Goal: Task Accomplishment & Management: Complete application form

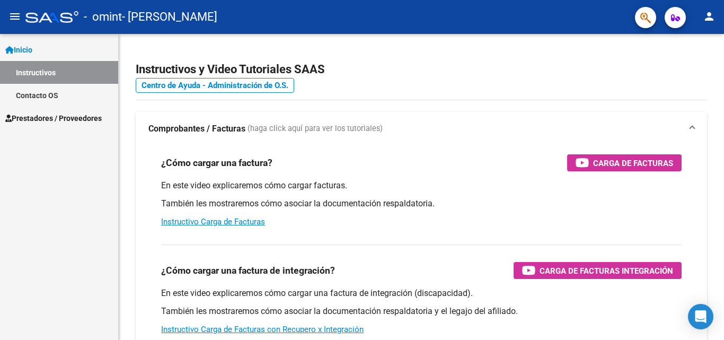
click at [77, 115] on span "Prestadores / Proveedores" at bounding box center [53, 118] width 96 height 12
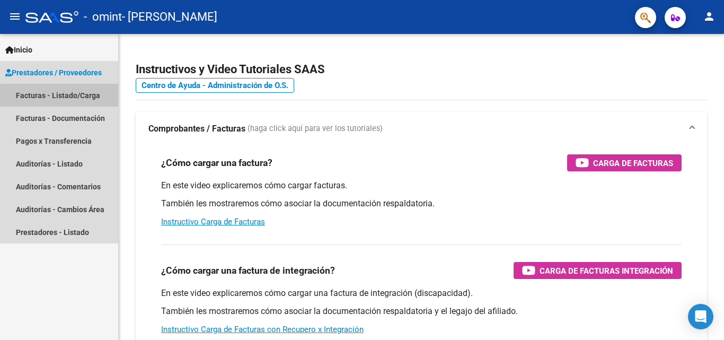
click at [99, 95] on link "Facturas - Listado/Carga" at bounding box center [59, 95] width 118 height 23
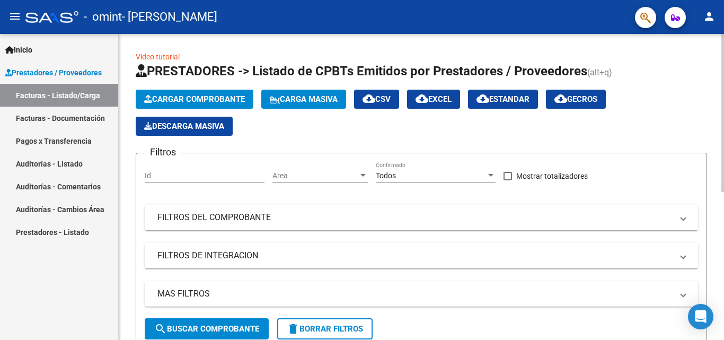
click at [217, 97] on span "Cargar Comprobante" at bounding box center [194, 99] width 101 height 10
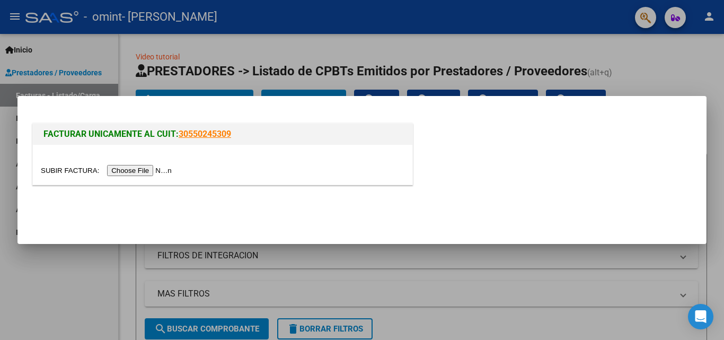
click at [158, 171] on input "file" at bounding box center [108, 170] width 134 height 11
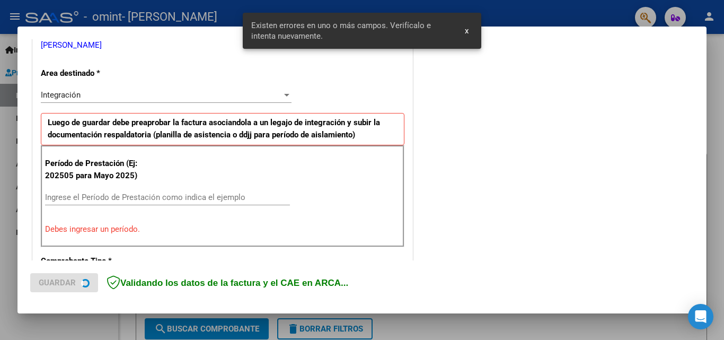
scroll to position [239, 0]
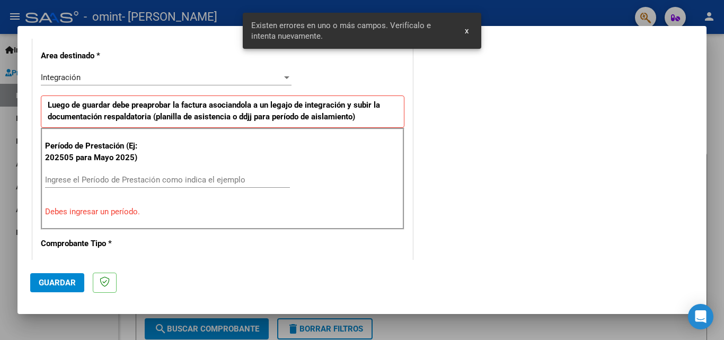
click at [467, 33] on span "x" at bounding box center [467, 31] width 4 height 10
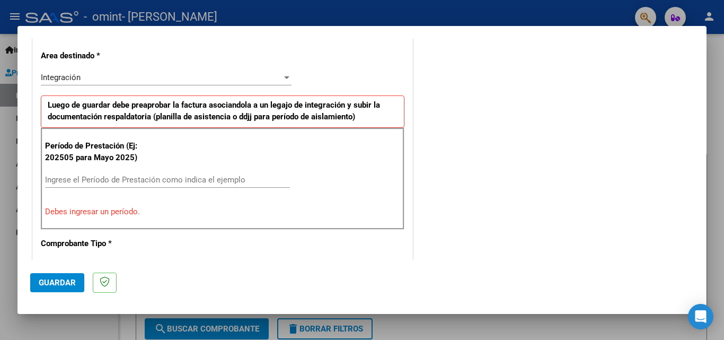
click at [274, 78] on div "Integración" at bounding box center [161, 78] width 241 height 10
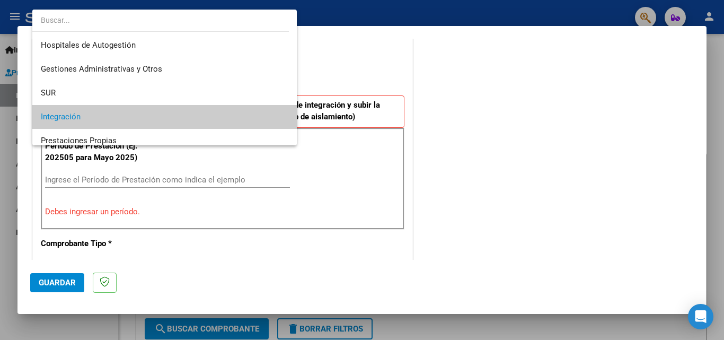
scroll to position [40, 0]
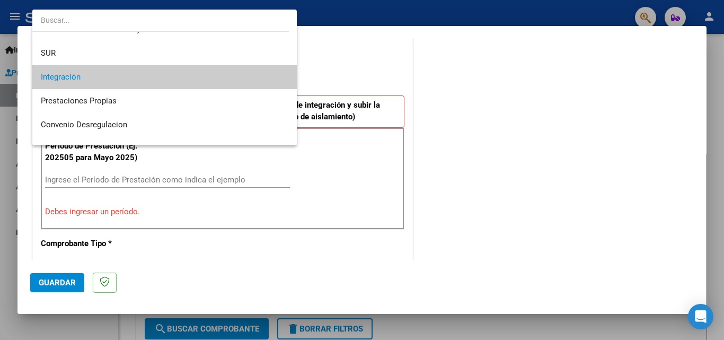
click at [274, 78] on span "Integración" at bounding box center [164, 77] width 247 height 24
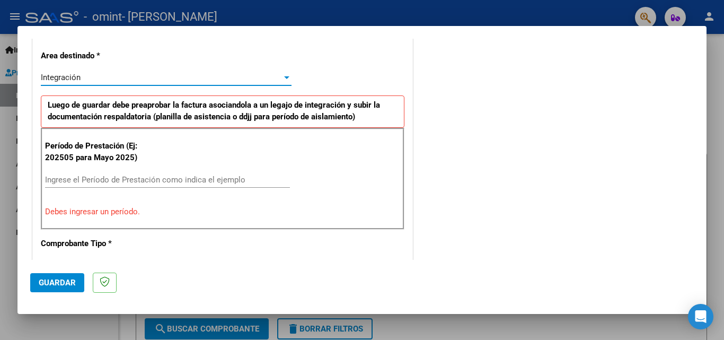
click at [138, 181] on input "Ingrese el Período de Prestación como indica el ejemplo" at bounding box center [167, 180] width 245 height 10
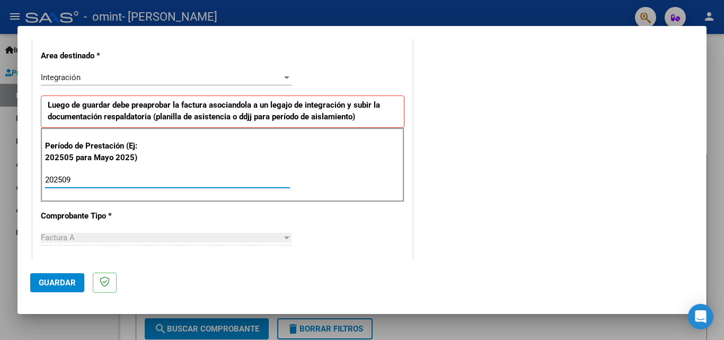
type input "202509"
click at [72, 284] on span "Guardar" at bounding box center [57, 283] width 37 height 10
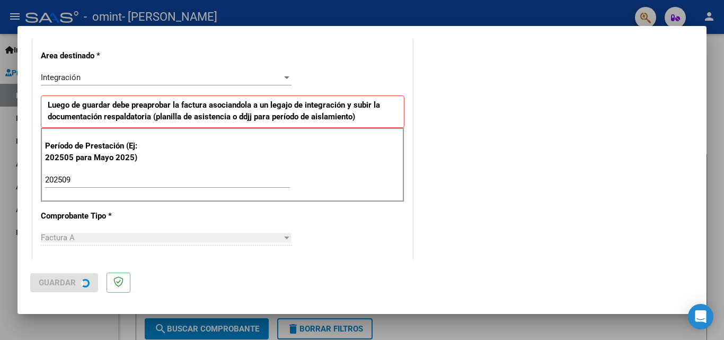
scroll to position [0, 0]
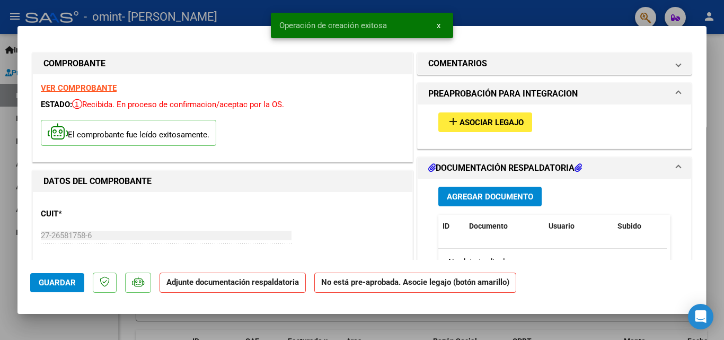
click at [438, 28] on span "x" at bounding box center [439, 26] width 4 height 10
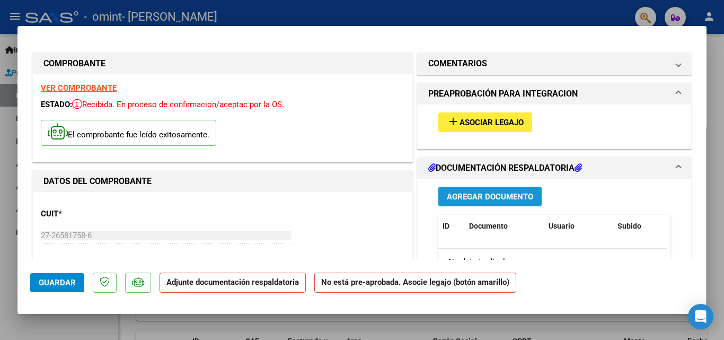
click at [464, 194] on span "Agregar Documento" at bounding box center [490, 197] width 86 height 10
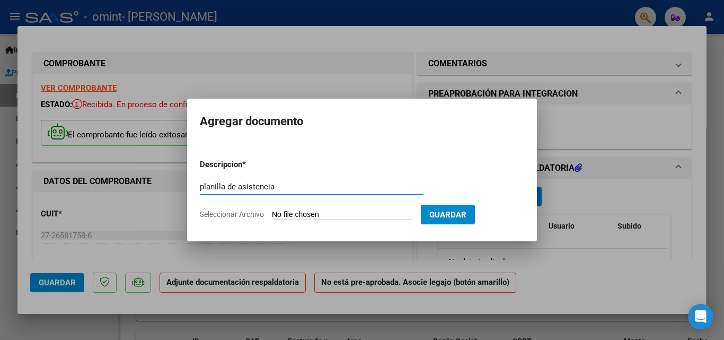
type input "planilla de asistencia"
click at [382, 212] on input "Seleccionar Archivo" at bounding box center [342, 215] width 140 height 10
type input "C:\fakepath\Planilla [GEOGRAPHIC_DATA]pdf"
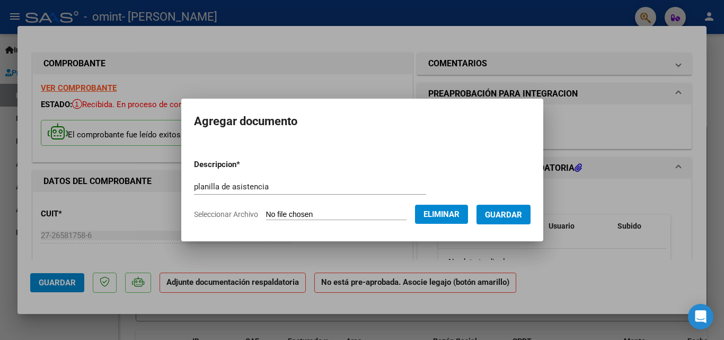
click at [516, 216] on span "Guardar" at bounding box center [503, 215] width 37 height 10
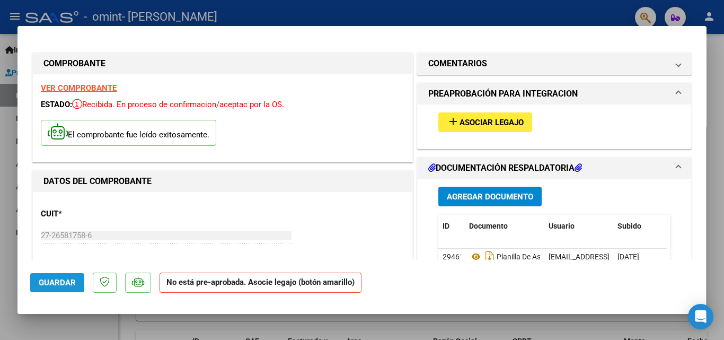
click at [63, 281] on span "Guardar" at bounding box center [57, 283] width 37 height 10
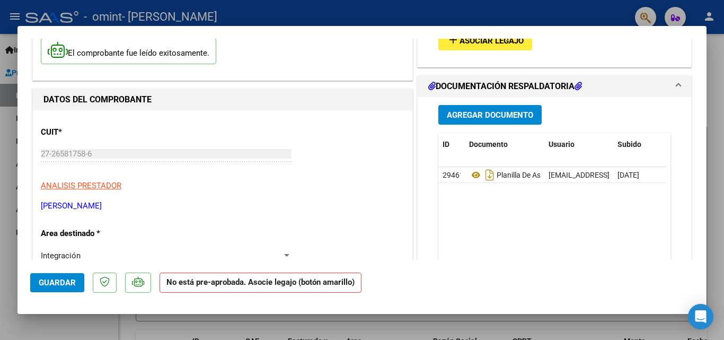
scroll to position [58, 0]
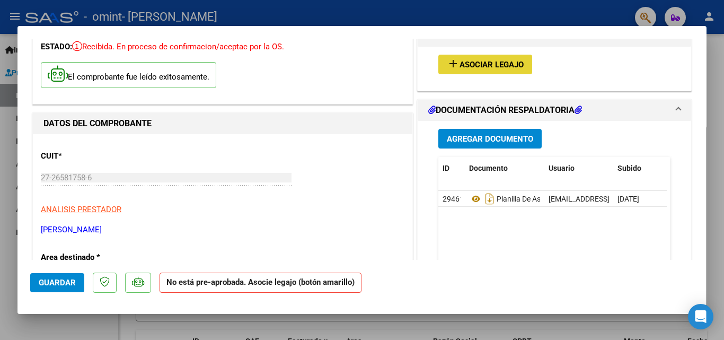
click at [496, 61] on span "Asociar Legajo" at bounding box center [491, 65] width 64 height 10
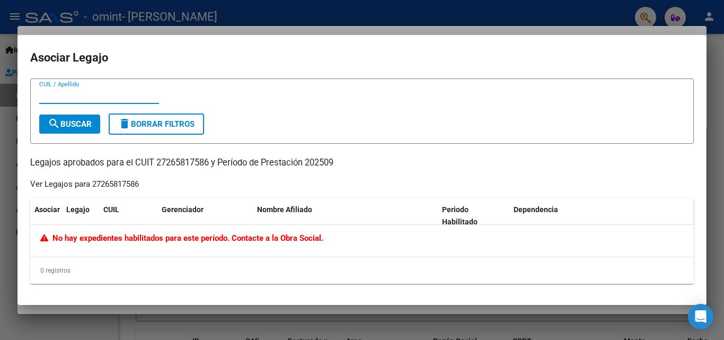
click at [555, 209] on span "Dependencia" at bounding box center [536, 209] width 45 height 8
click at [506, 19] on div at bounding box center [362, 170] width 724 height 340
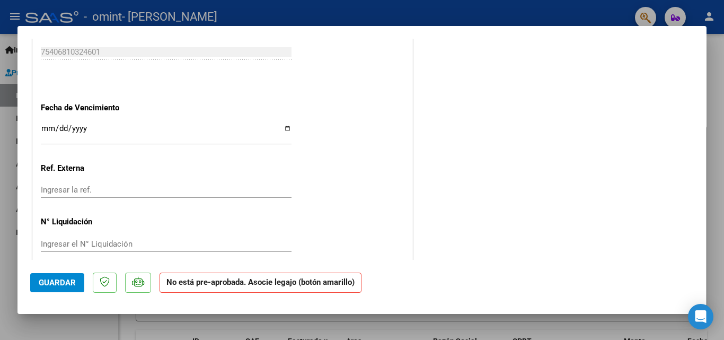
scroll to position [700, 0]
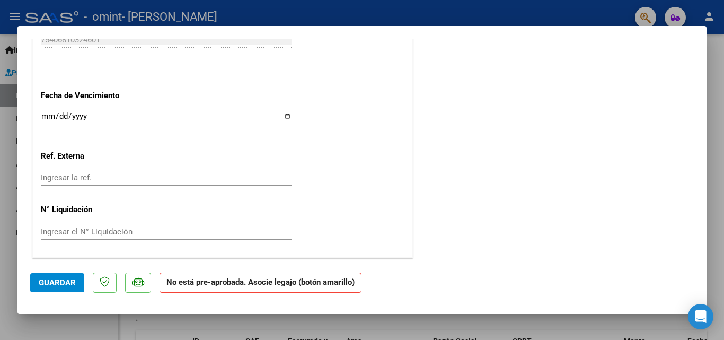
click at [55, 280] on span "Guardar" at bounding box center [57, 283] width 37 height 10
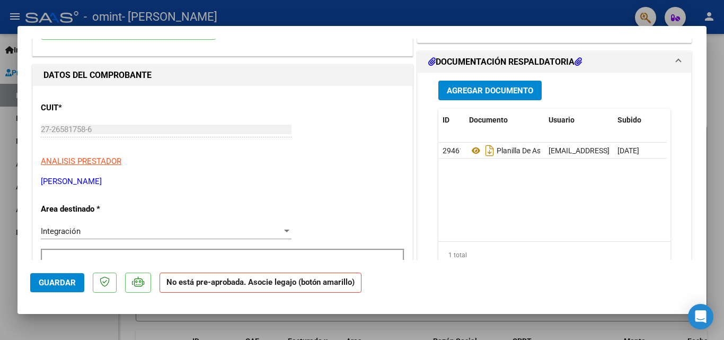
scroll to position [67, 0]
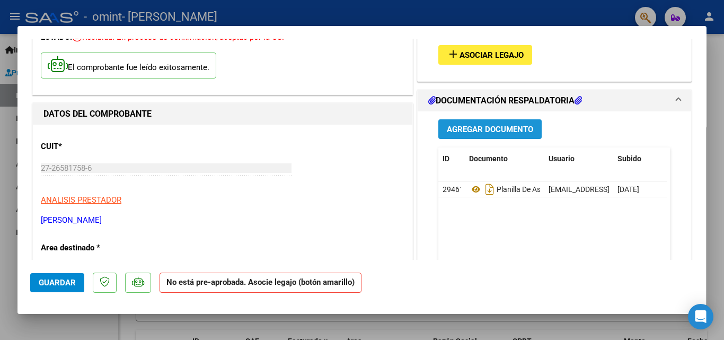
click at [510, 126] on span "Agregar Documento" at bounding box center [490, 130] width 86 height 10
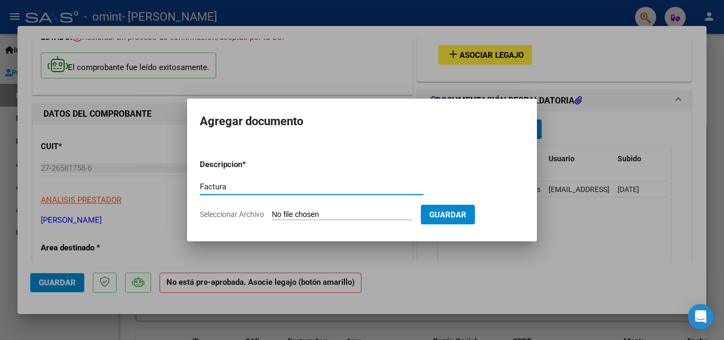
type input "Factura"
click at [367, 217] on input "Seleccionar Archivo" at bounding box center [342, 215] width 140 height 10
type input "C:\fakepath\27265817586_001_00003_00001047.pdf"
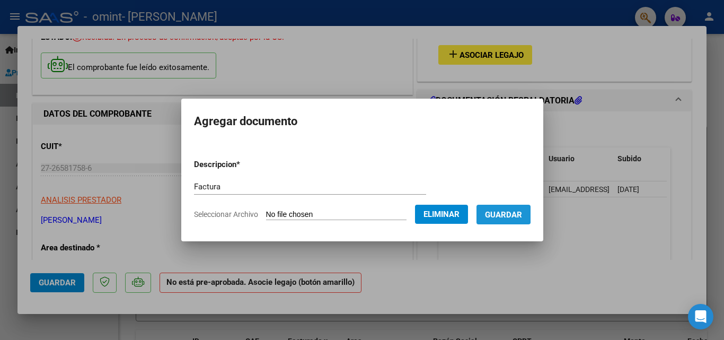
click at [510, 211] on span "Guardar" at bounding box center [503, 215] width 37 height 10
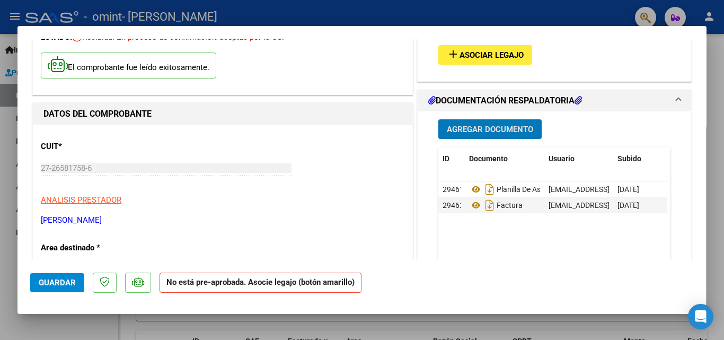
click at [498, 51] on span "Asociar Legajo" at bounding box center [491, 55] width 64 height 10
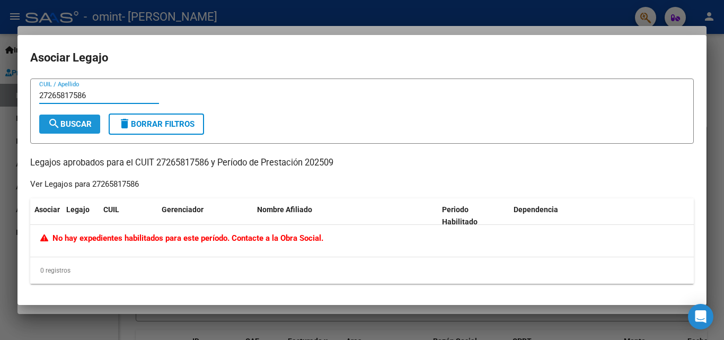
type input "27265817586"
click at [78, 123] on span "search Buscar" at bounding box center [70, 124] width 44 height 10
click at [576, 18] on div at bounding box center [362, 170] width 724 height 340
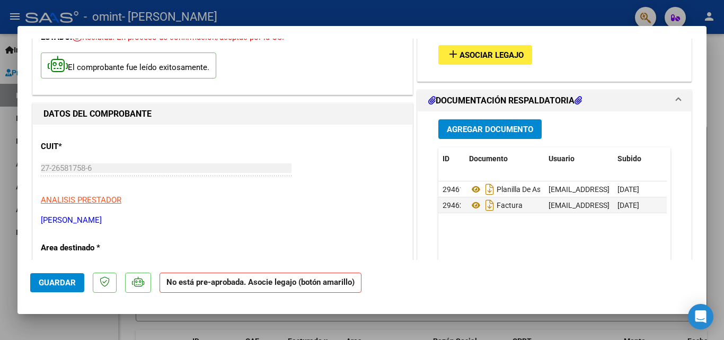
click at [67, 281] on span "Guardar" at bounding box center [57, 283] width 37 height 10
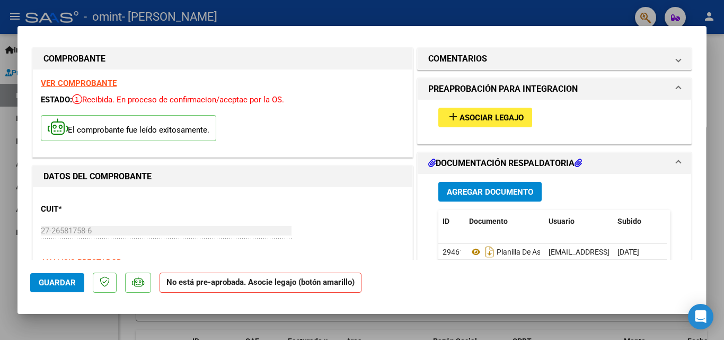
scroll to position [0, 0]
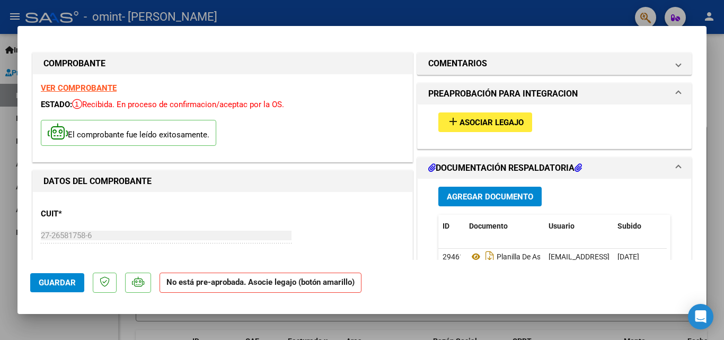
click at [509, 12] on div at bounding box center [362, 170] width 724 height 340
type input "$ 0,00"
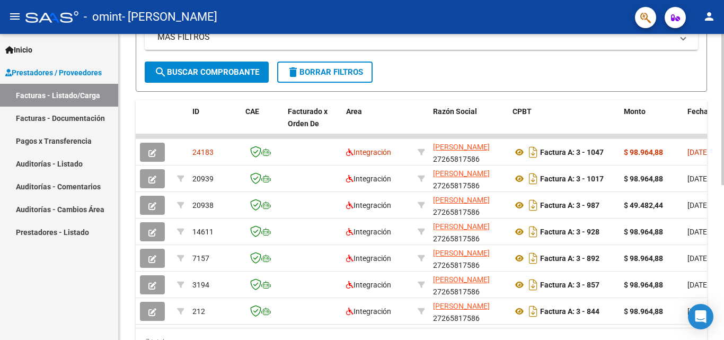
scroll to position [258, 0]
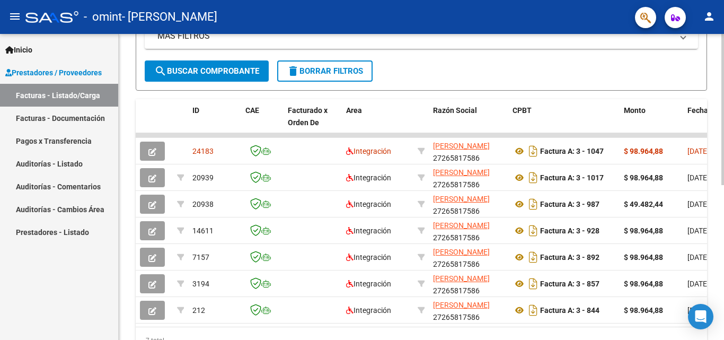
click at [711, 253] on div "Video tutorial PRESTADORES -> Listado de CPBTs Emitidos por Prestadores / Prove…" at bounding box center [423, 81] width 608 height 611
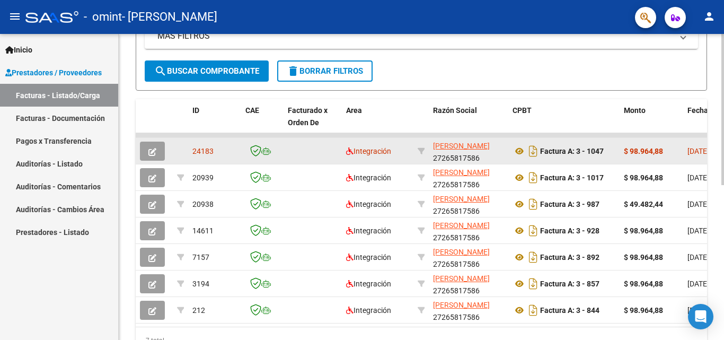
click at [202, 149] on span "24183" at bounding box center [202, 151] width 21 height 8
click at [157, 147] on button "button" at bounding box center [152, 150] width 25 height 19
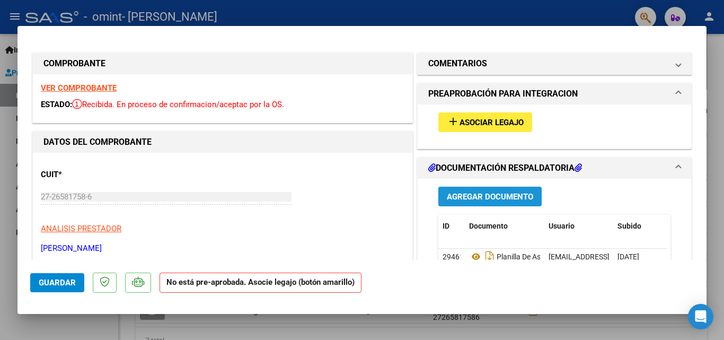
click at [509, 197] on span "Agregar Documento" at bounding box center [490, 197] width 86 height 10
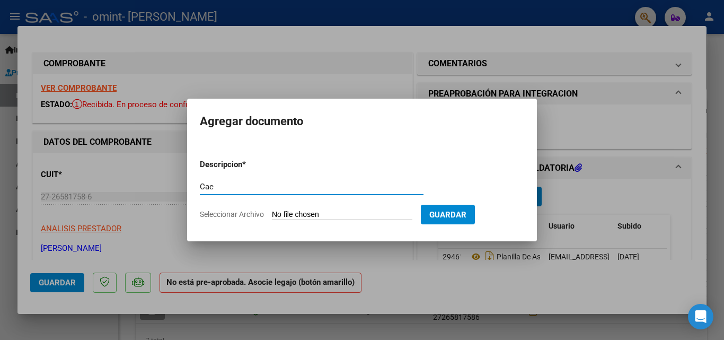
type input "Cae"
click at [365, 214] on input "Seleccionar Archivo" at bounding box center [342, 215] width 140 height 10
type input "C:\fakepath\Cae Narvaez.pdf"
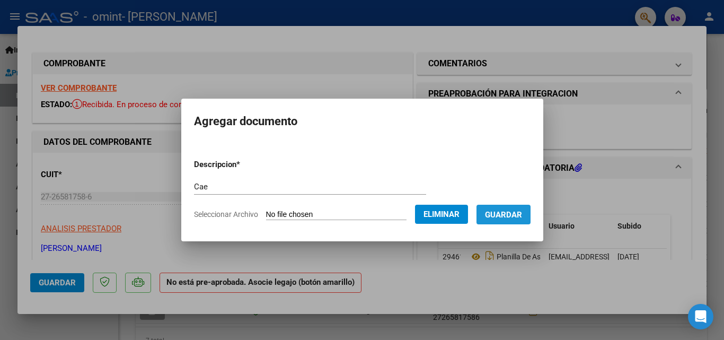
click at [517, 206] on button "Guardar" at bounding box center [503, 215] width 54 height 20
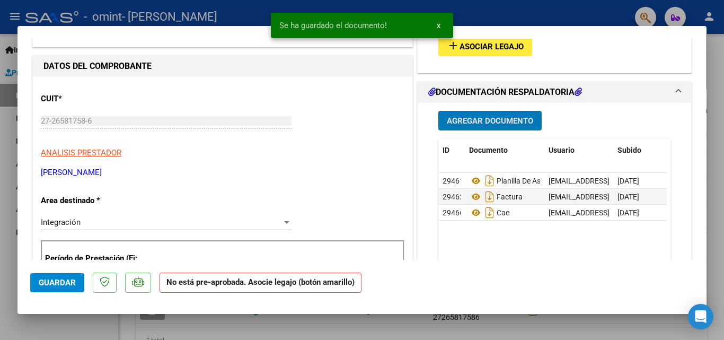
scroll to position [99, 0]
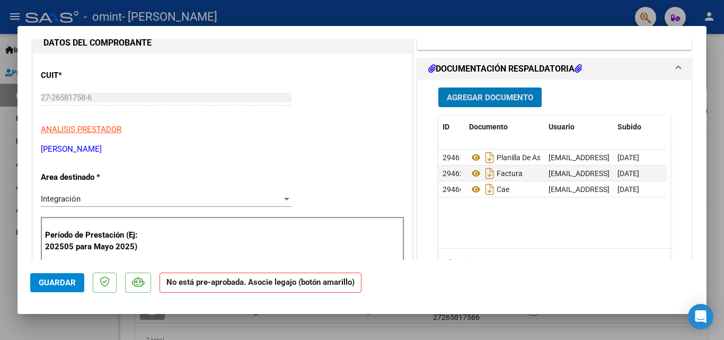
click at [107, 282] on icon at bounding box center [105, 281] width 10 height 11
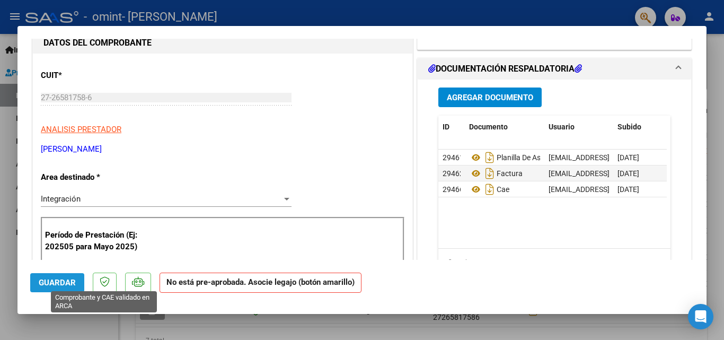
click at [53, 283] on span "Guardar" at bounding box center [57, 283] width 37 height 10
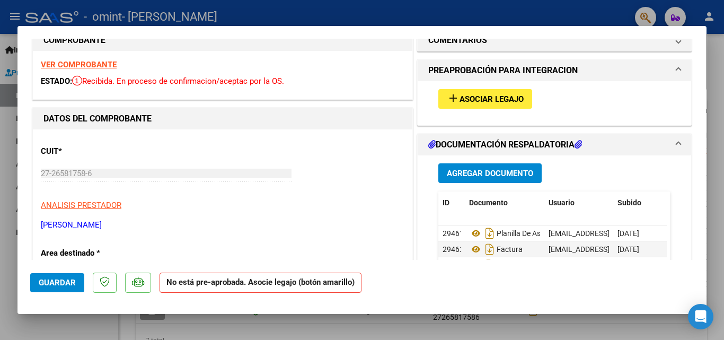
scroll to position [0, 0]
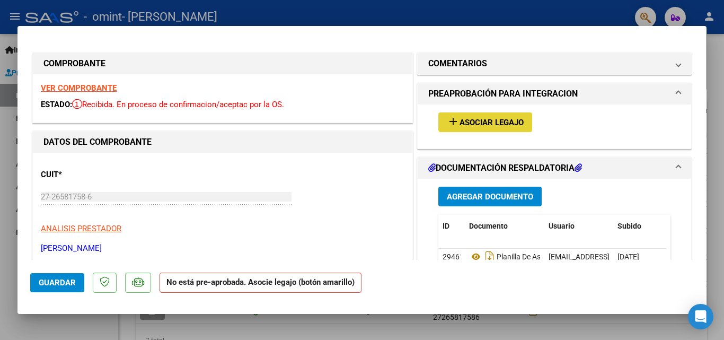
click at [500, 121] on span "Asociar Legajo" at bounding box center [491, 123] width 64 height 10
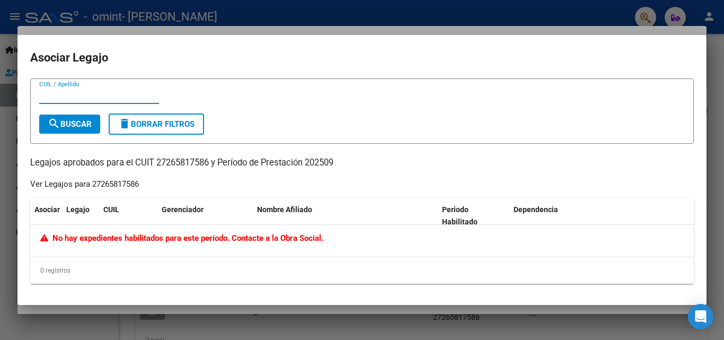
click at [506, 13] on div at bounding box center [362, 170] width 724 height 340
